Goal: Use online tool/utility: Utilize a website feature to perform a specific function

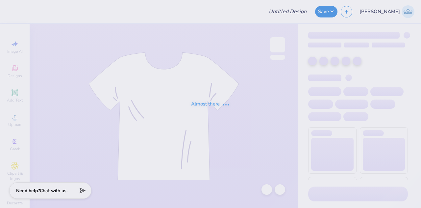
type input "gphi fdos la tee"
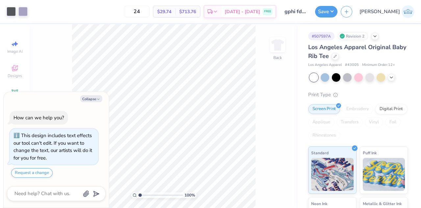
click at [350, 50] on span "Los Angeles Apparel Original Baby Rib Tee" at bounding box center [357, 51] width 98 height 17
click at [337, 57] on icon at bounding box center [335, 55] width 3 height 3
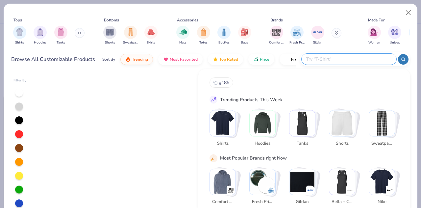
click at [355, 58] on input "text" at bounding box center [349, 59] width 86 height 8
type textarea "x"
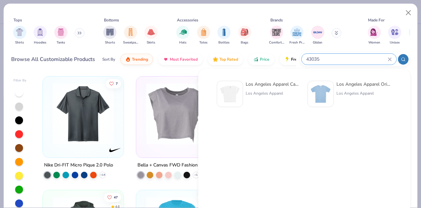
type input "43035"
click at [275, 86] on div "Los Angeles Apparel Cap Sleeve Baby Rib Crop Top" at bounding box center [273, 84] width 55 height 7
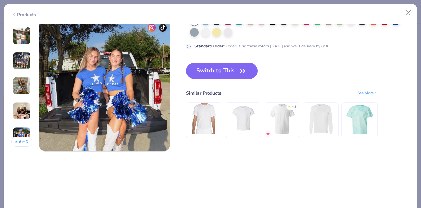
scroll to position [888, 0]
click at [224, 62] on div "Most Favorited Top Rated 4.4M Clicks 700+ Orders 4.8 50+ Reviews Los Angeles Ap…" at bounding box center [298, 11] width 224 height 282
click at [227, 72] on button "Switch to This" at bounding box center [221, 71] width 71 height 16
type textarea "x"
